Goal: Check status: Check status

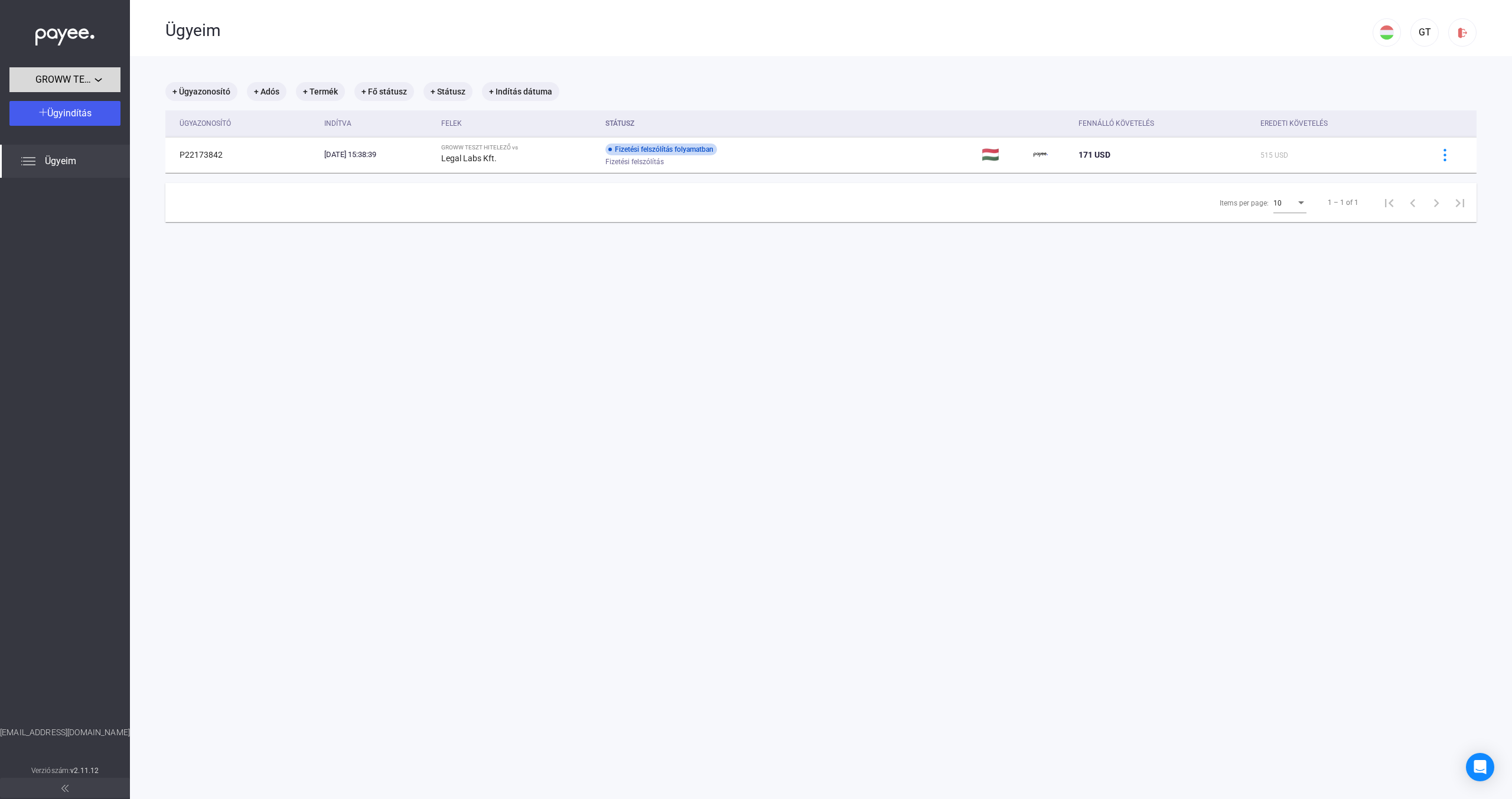
click at [76, 75] on span "GROWW TESZT HITELEZŐ" at bounding box center [64, 79] width 59 height 14
click at [81, 101] on span "GROWW TESZT HITELEZŐ" at bounding box center [67, 105] width 96 height 14
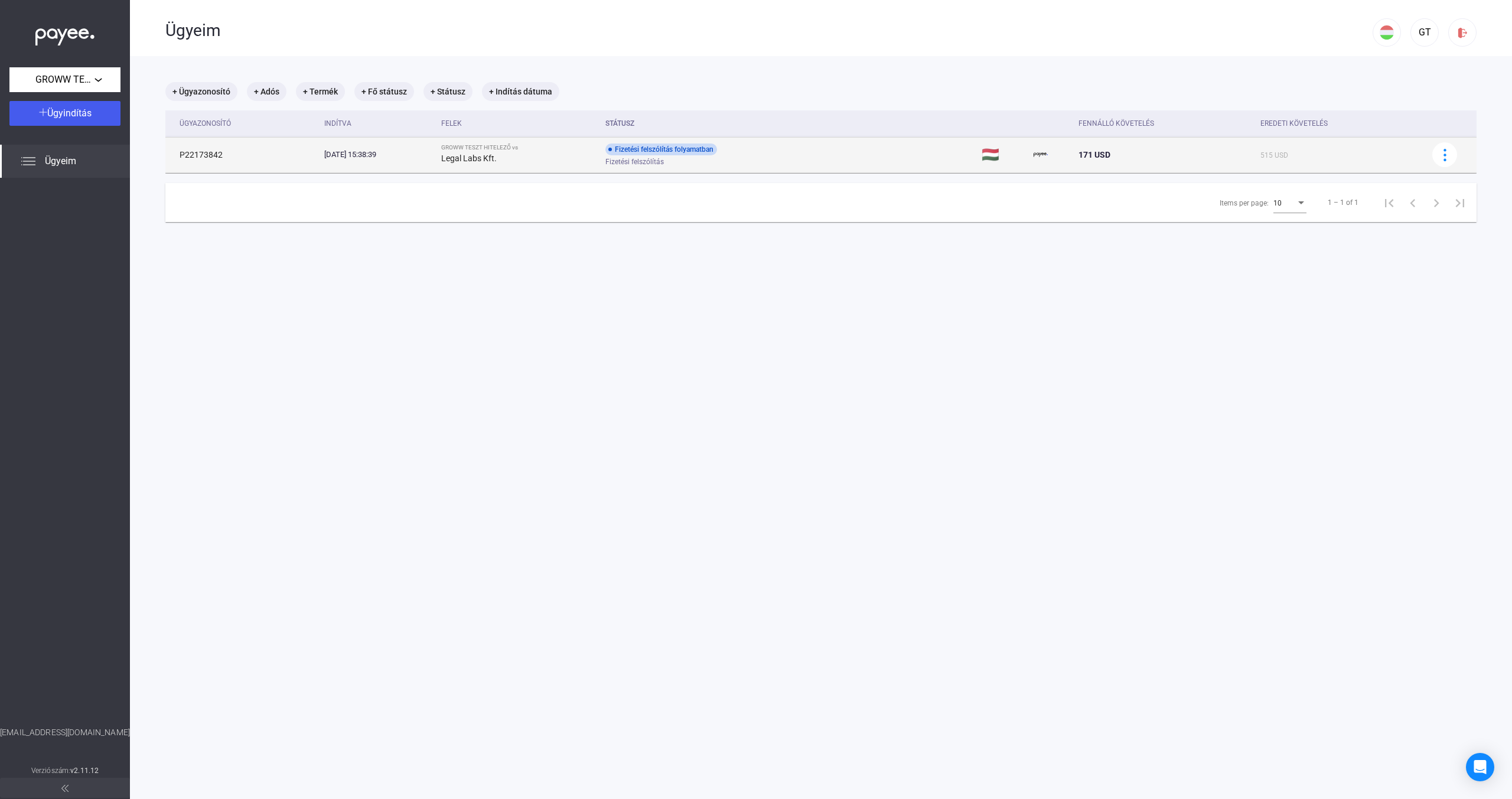
click at [437, 148] on td "[DATE] 15:38:39" at bounding box center [378, 155] width 117 height 35
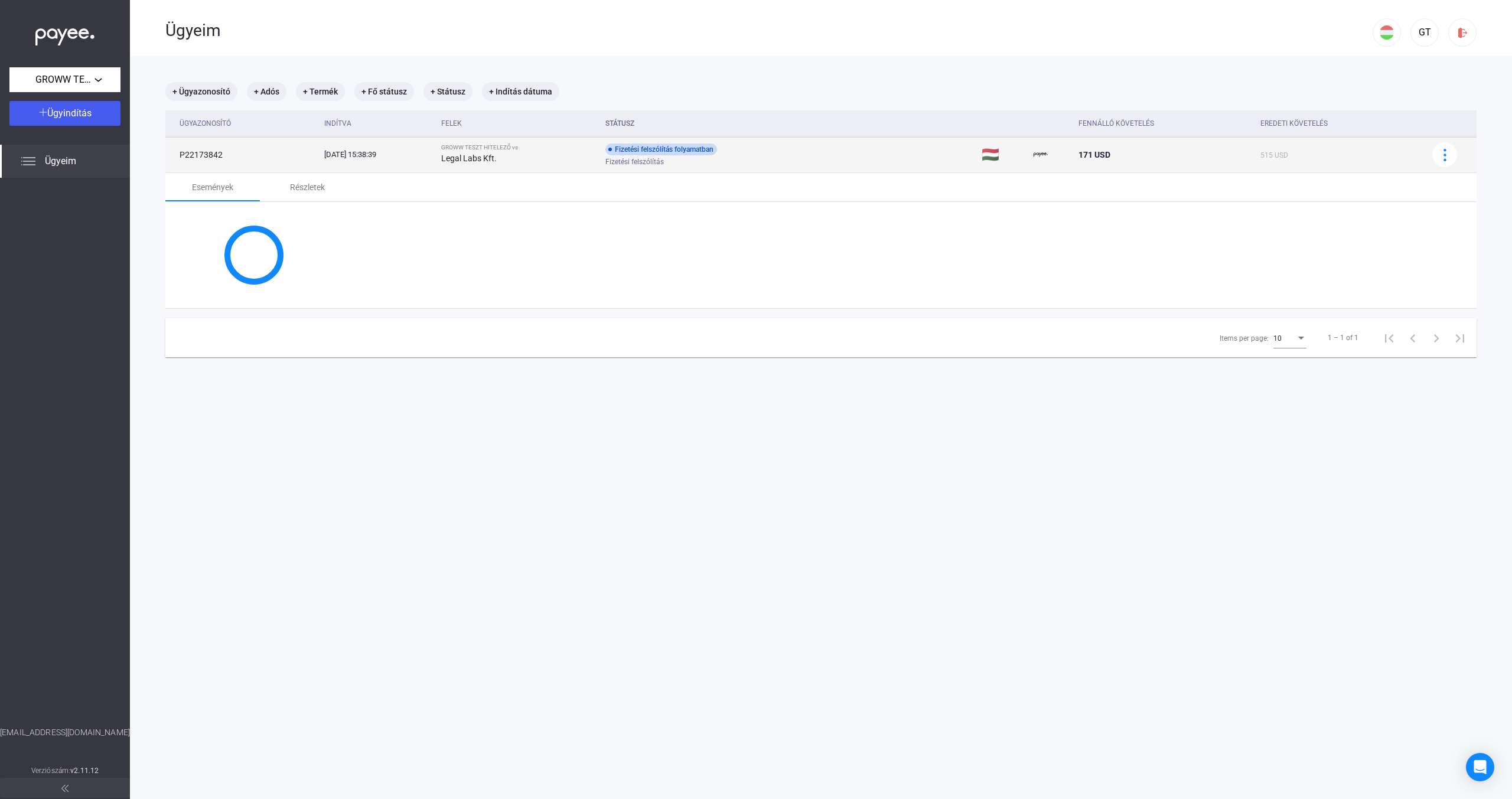
click at [497, 151] on div "GROWW TESZT HITELEZŐ vs" at bounding box center [518, 148] width 155 height 7
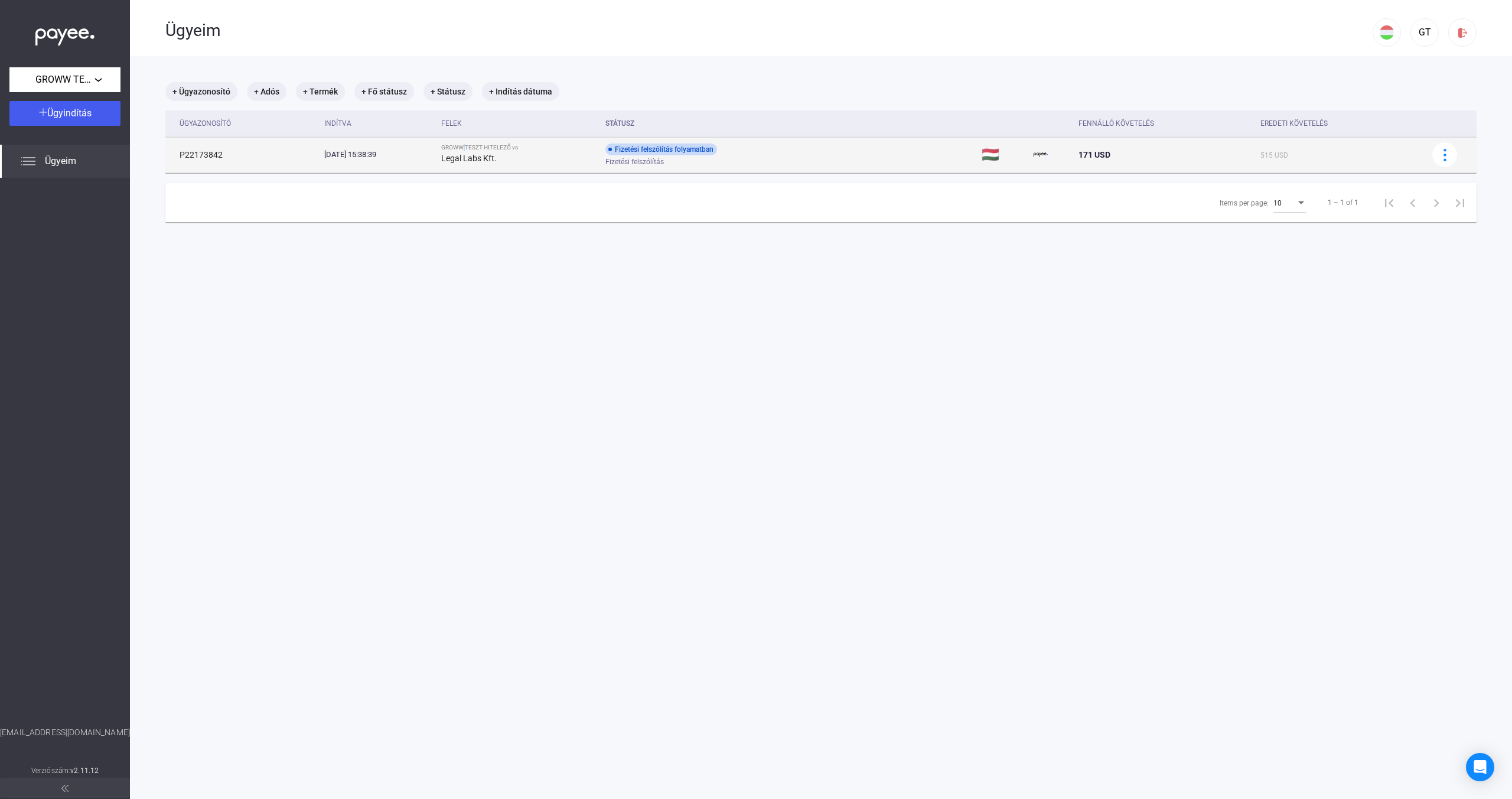
click at [497, 151] on div "GROWW TESZT HITELEZŐ vs" at bounding box center [518, 148] width 155 height 7
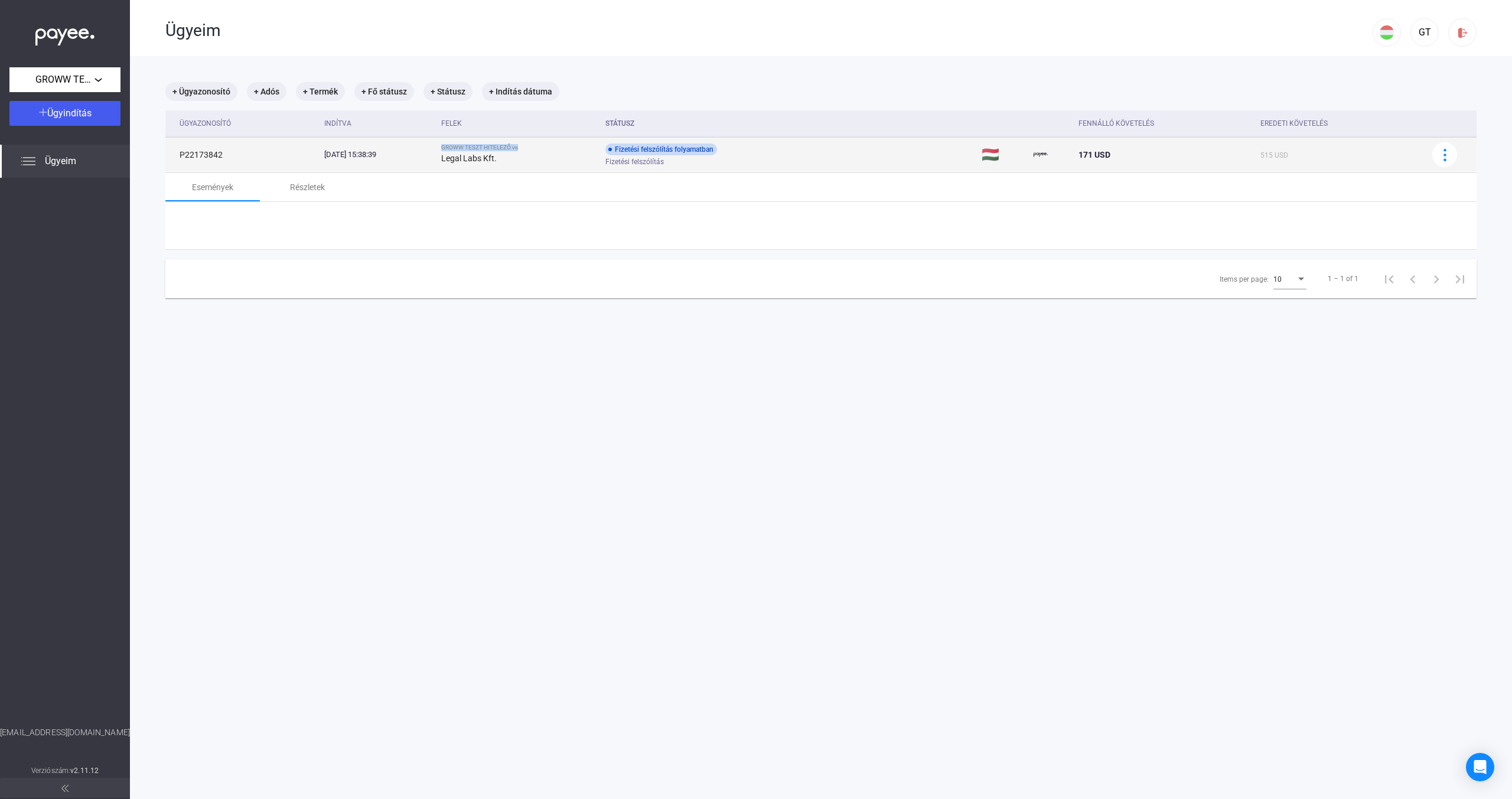
click at [497, 151] on div "GROWW TESZT HITELEZŐ vs" at bounding box center [518, 148] width 155 height 7
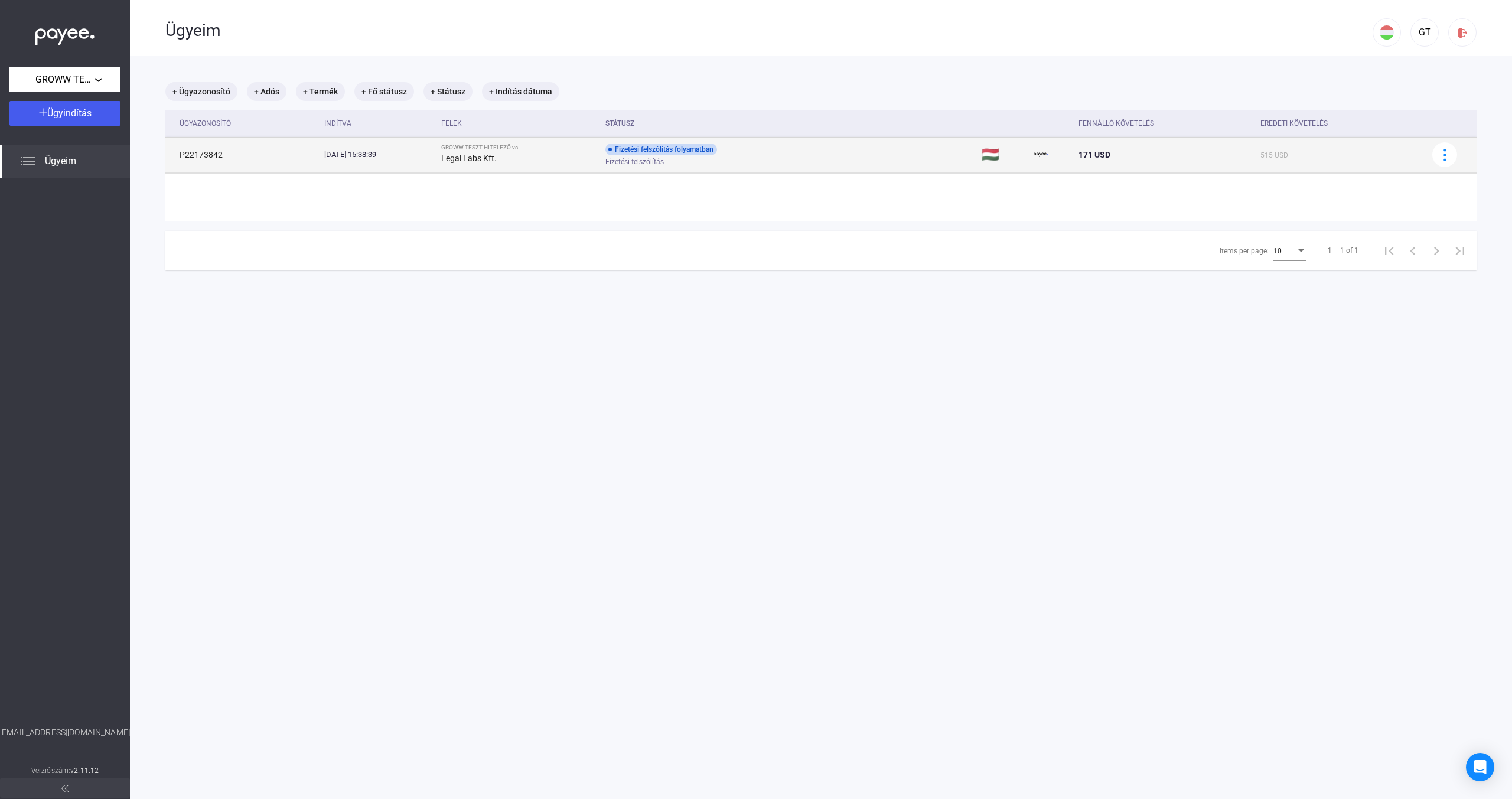
click at [528, 145] on div "GROWW TESZT HITELEZŐ vs" at bounding box center [518, 148] width 155 height 7
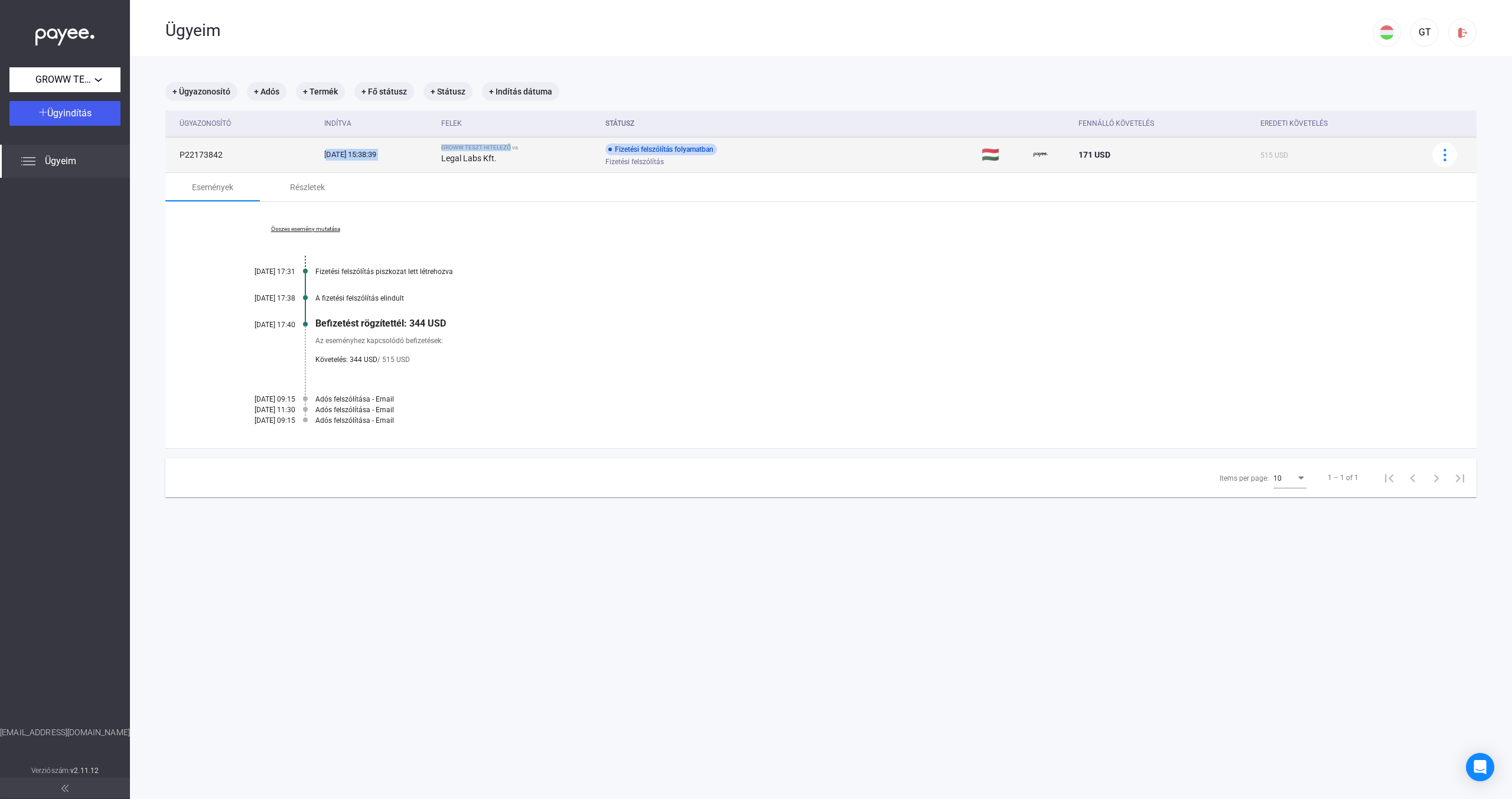
drag, startPoint x: 544, startPoint y: 146, endPoint x: 467, endPoint y: 146, distance: 77.0
click at [467, 146] on tr "P22173842 [DATE] 15:38:39 GROWW TESZT HITELEZŐ vs Legal Labs Kft. Fizetési fels…" at bounding box center [820, 155] width 1311 height 35
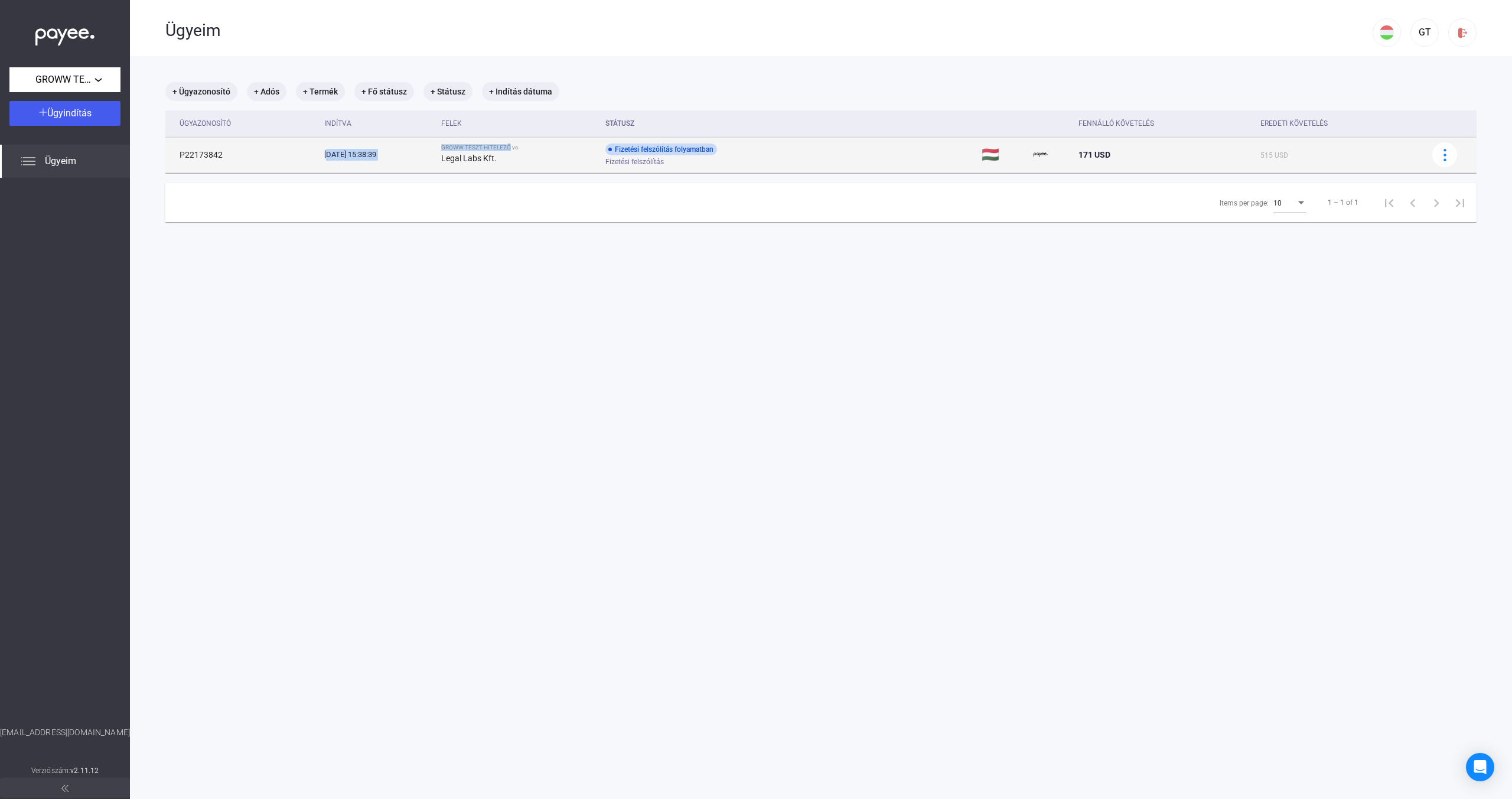
click at [486, 144] on div "GROWW TESZT HITELEZŐ vs" at bounding box center [518, 148] width 155 height 7
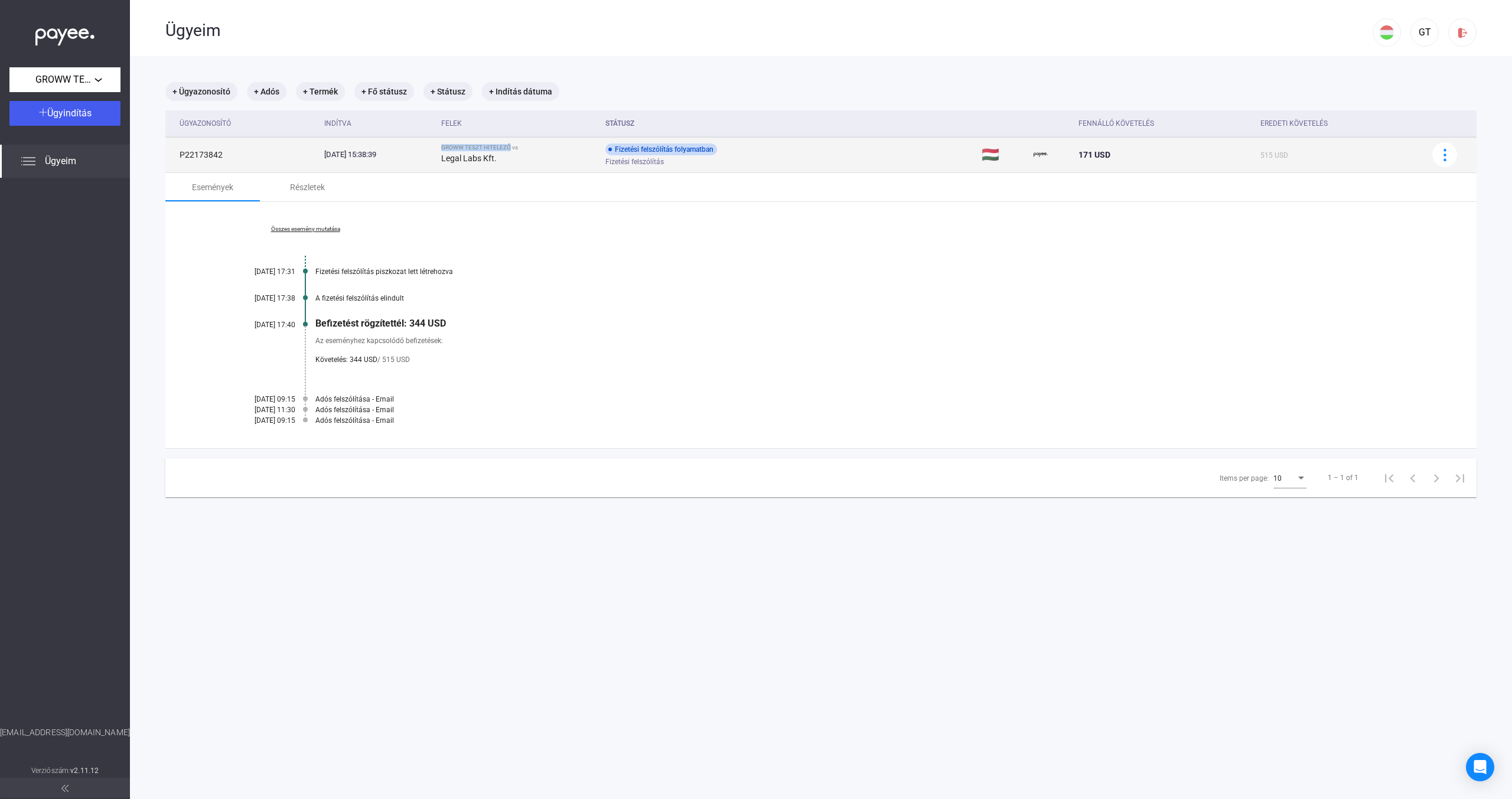
drag, startPoint x: 475, startPoint y: 144, endPoint x: 546, endPoint y: 144, distance: 71.0
click at [546, 144] on div "GROWW TESZT HITELEZŐ vs" at bounding box center [518, 148] width 155 height 7
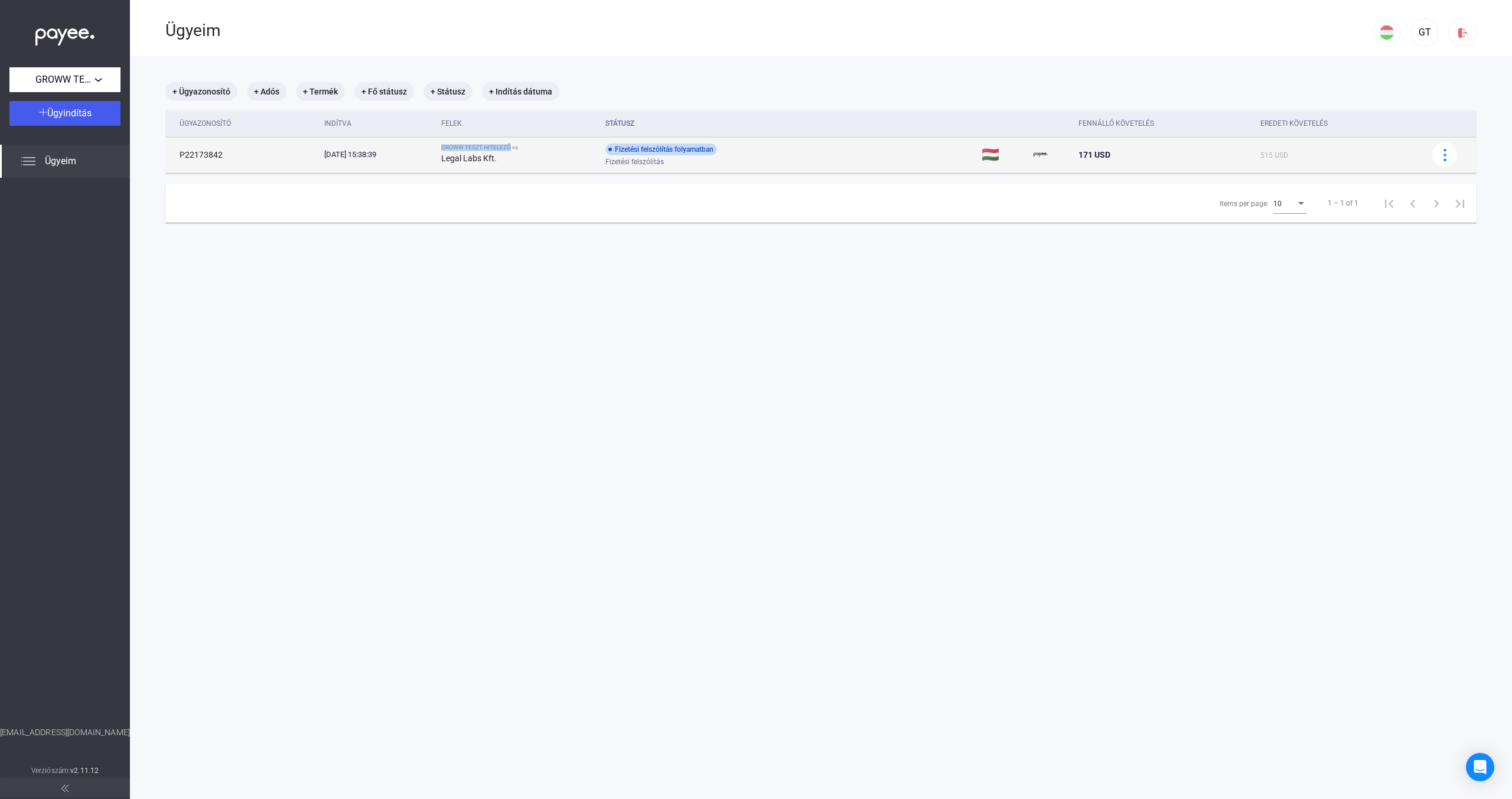
copy div "GROWW TESZT HITELEZŐ"
